Goal: Task Accomplishment & Management: Manage account settings

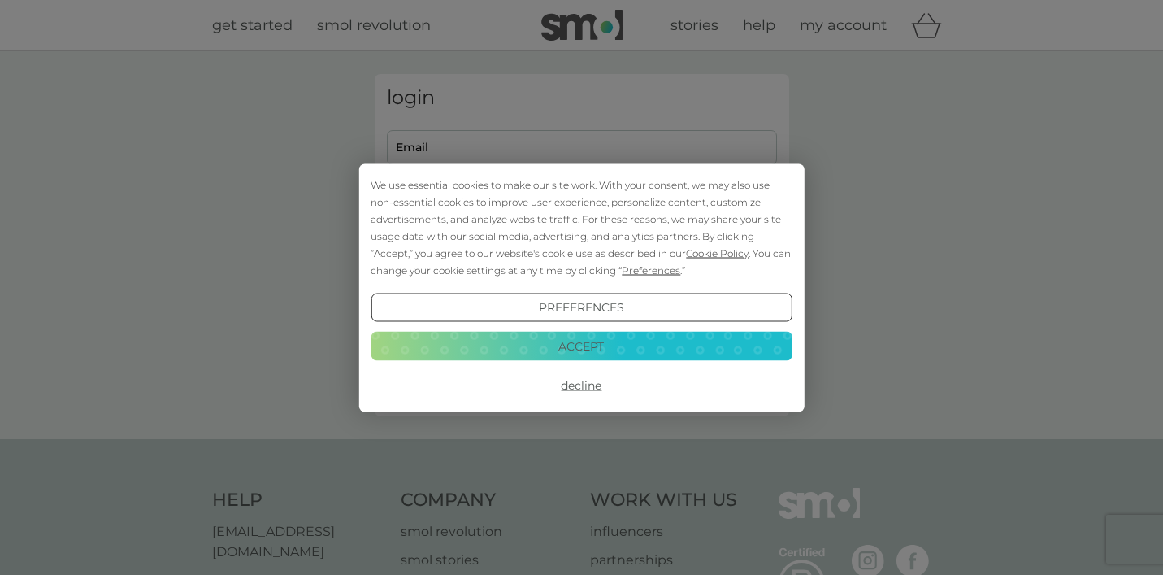
type input "[EMAIL_ADDRESS][DOMAIN_NAME]"
click at [585, 382] on button "Decline" at bounding box center [581, 385] width 421 height 29
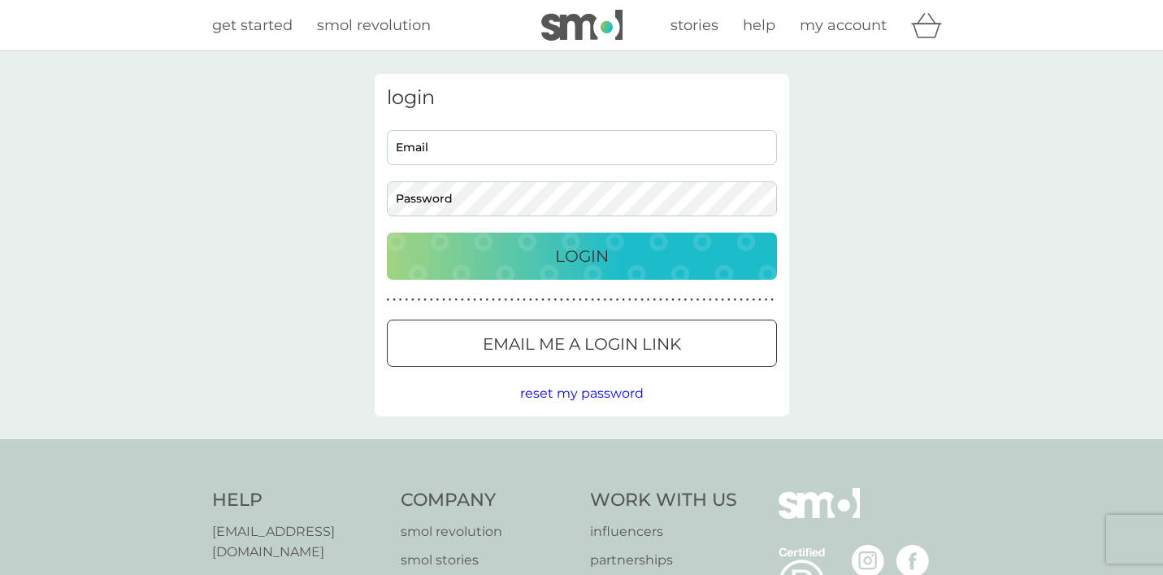
type input "[EMAIL_ADDRESS][DOMAIN_NAME]"
click at [579, 254] on p "Login" at bounding box center [582, 256] width 54 height 26
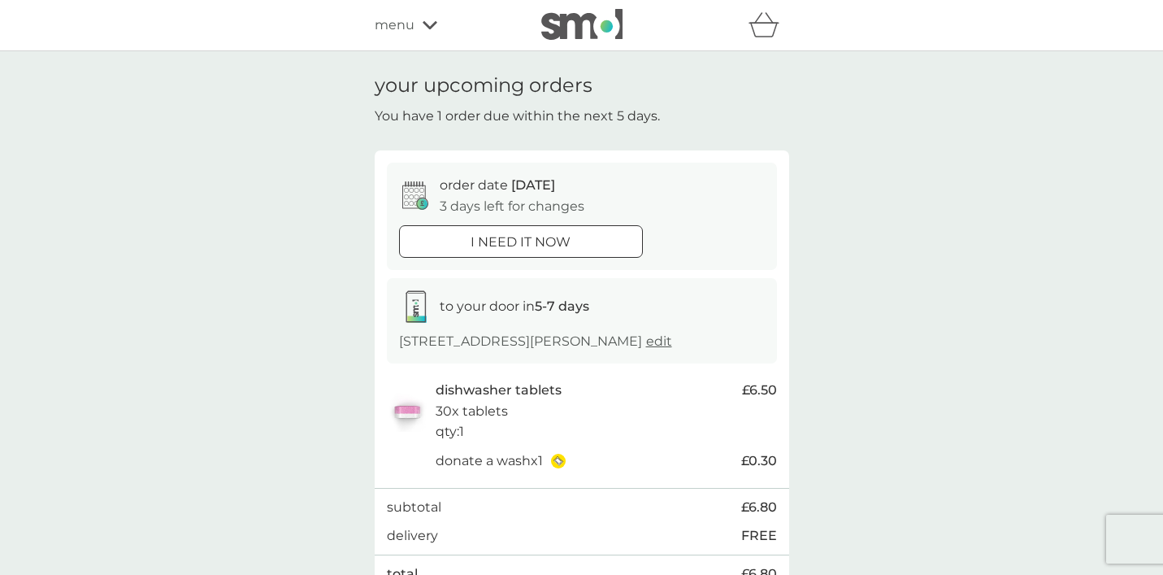
click at [413, 197] on icon at bounding box center [411, 197] width 5 height 5
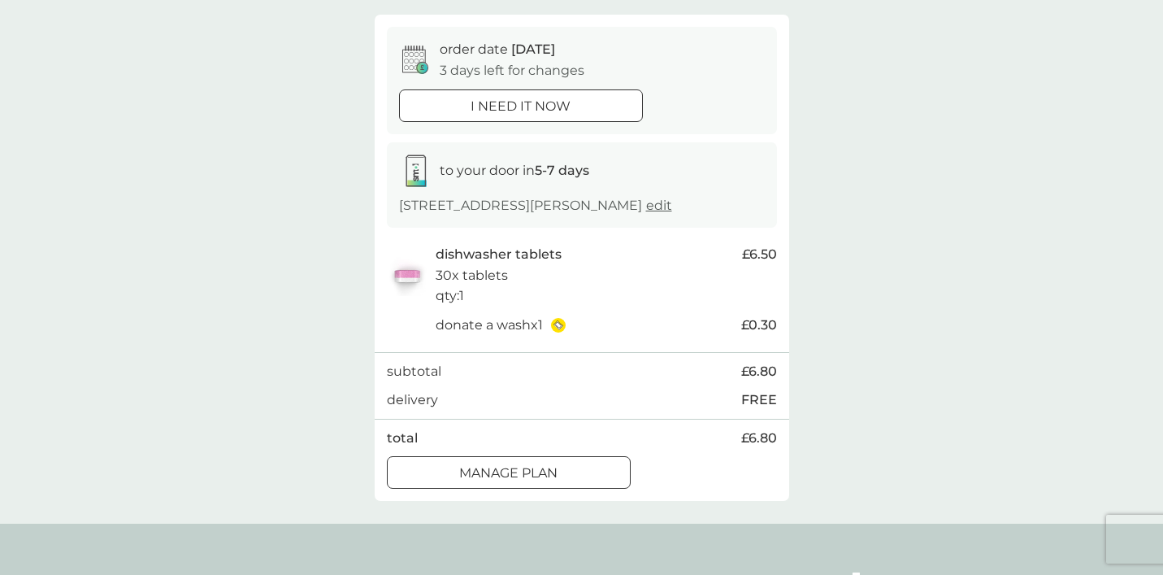
scroll to position [137, 0]
click at [500, 468] on div at bounding box center [509, 472] width 59 height 17
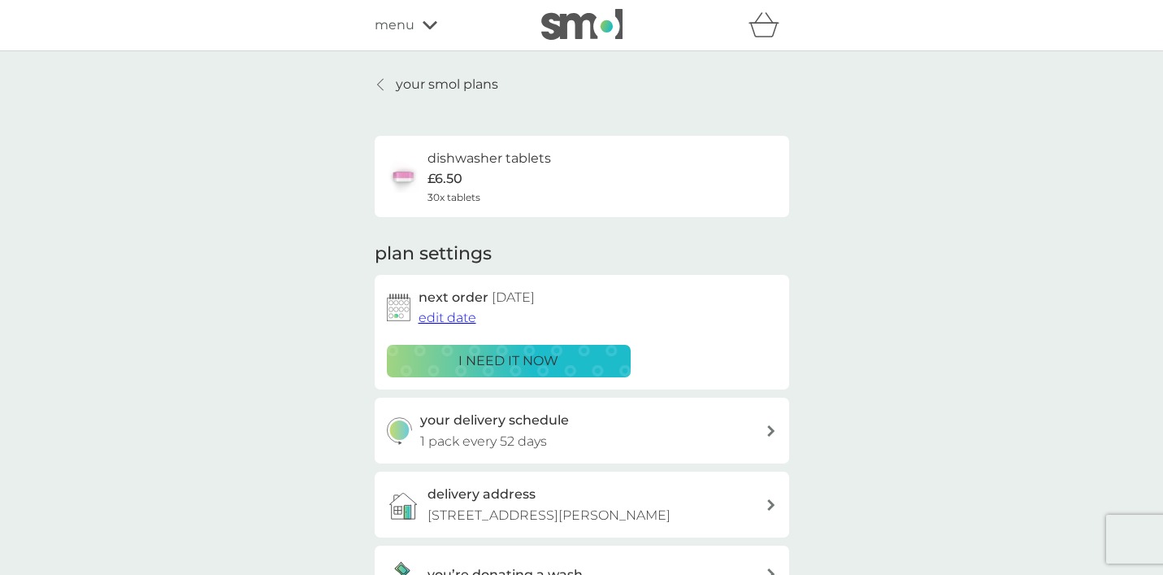
click at [449, 311] on span "edit date" at bounding box center [448, 317] width 58 height 15
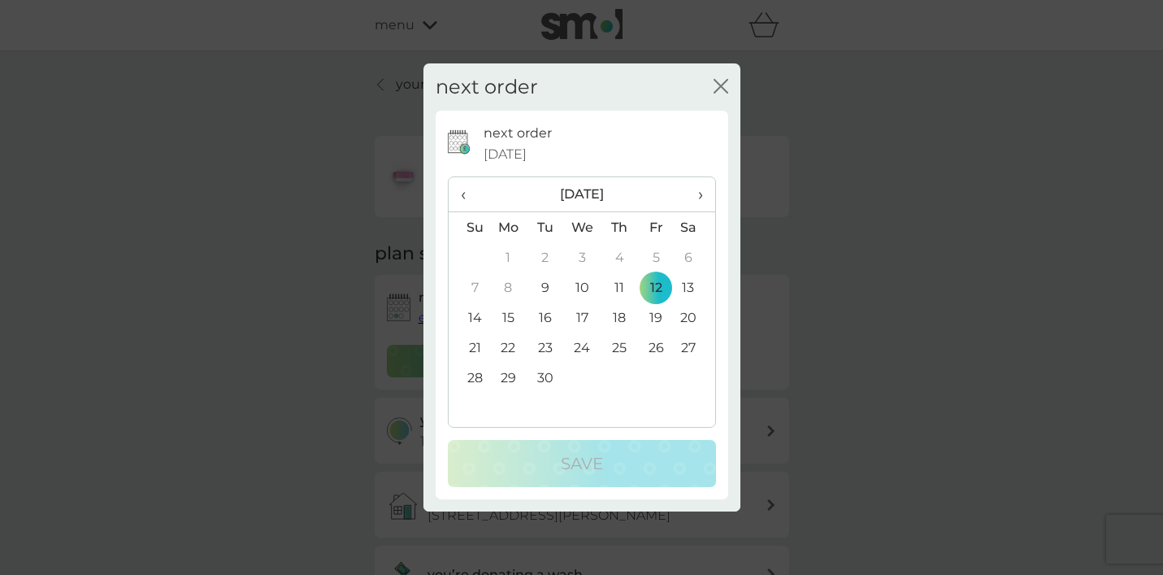
click at [699, 194] on span "›" at bounding box center [694, 194] width 16 height 34
click at [476, 312] on td "12" at bounding box center [469, 317] width 41 height 30
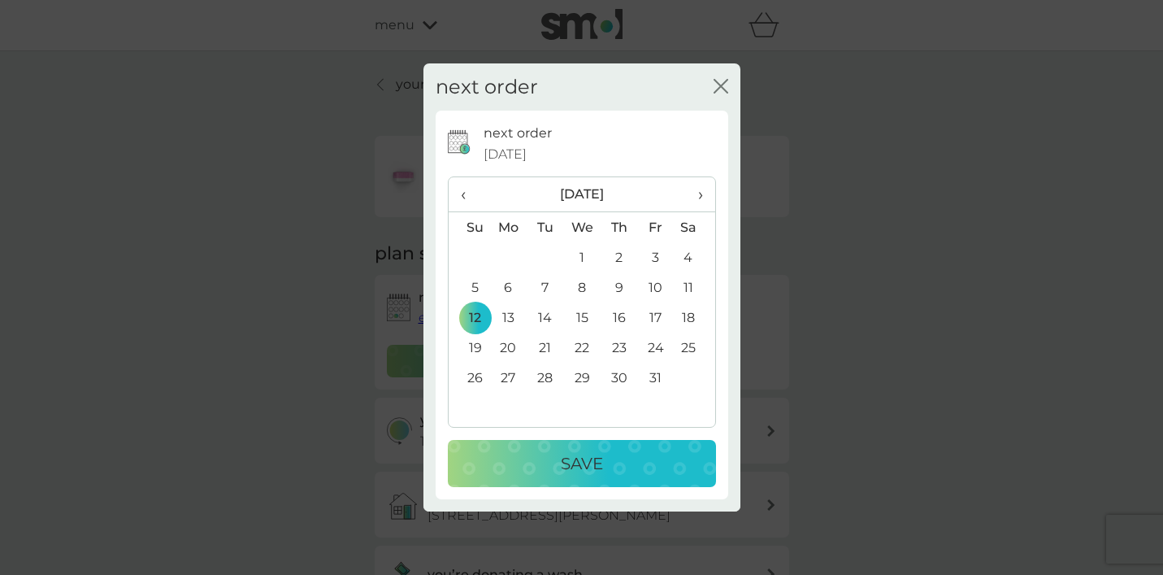
click at [585, 456] on p "Save" at bounding box center [582, 463] width 42 height 26
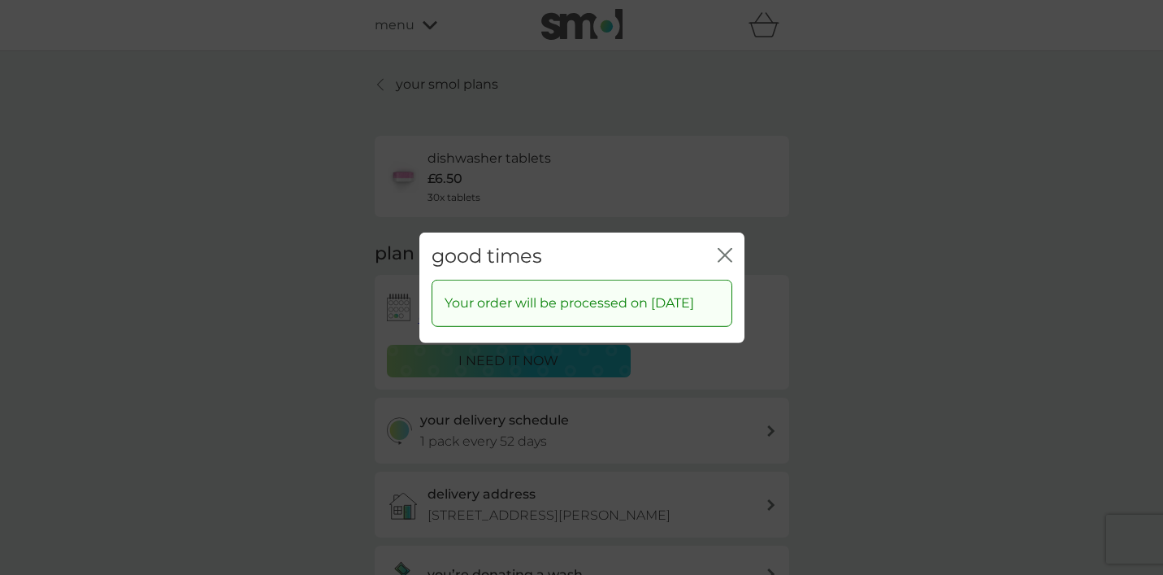
click at [724, 247] on icon "close" at bounding box center [725, 254] width 15 height 15
